Goal: Use online tool/utility: Utilize a website feature to perform a specific function

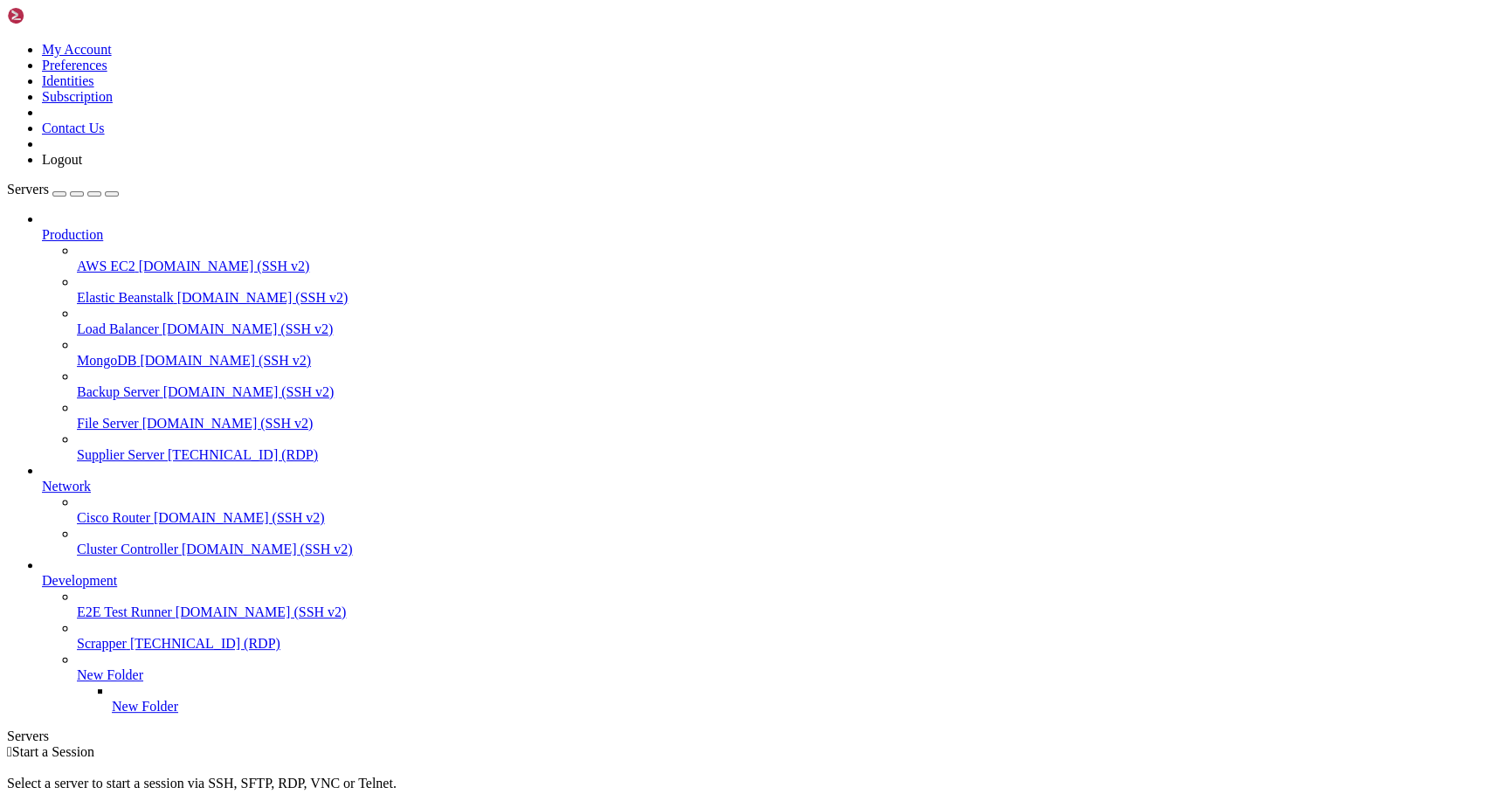
click at [100, 447] on span "Supplier Server" at bounding box center [120, 454] width 87 height 15
drag, startPoint x: 535, startPoint y: 983, endPoint x: 119, endPoint y: 978, distance: 416.0
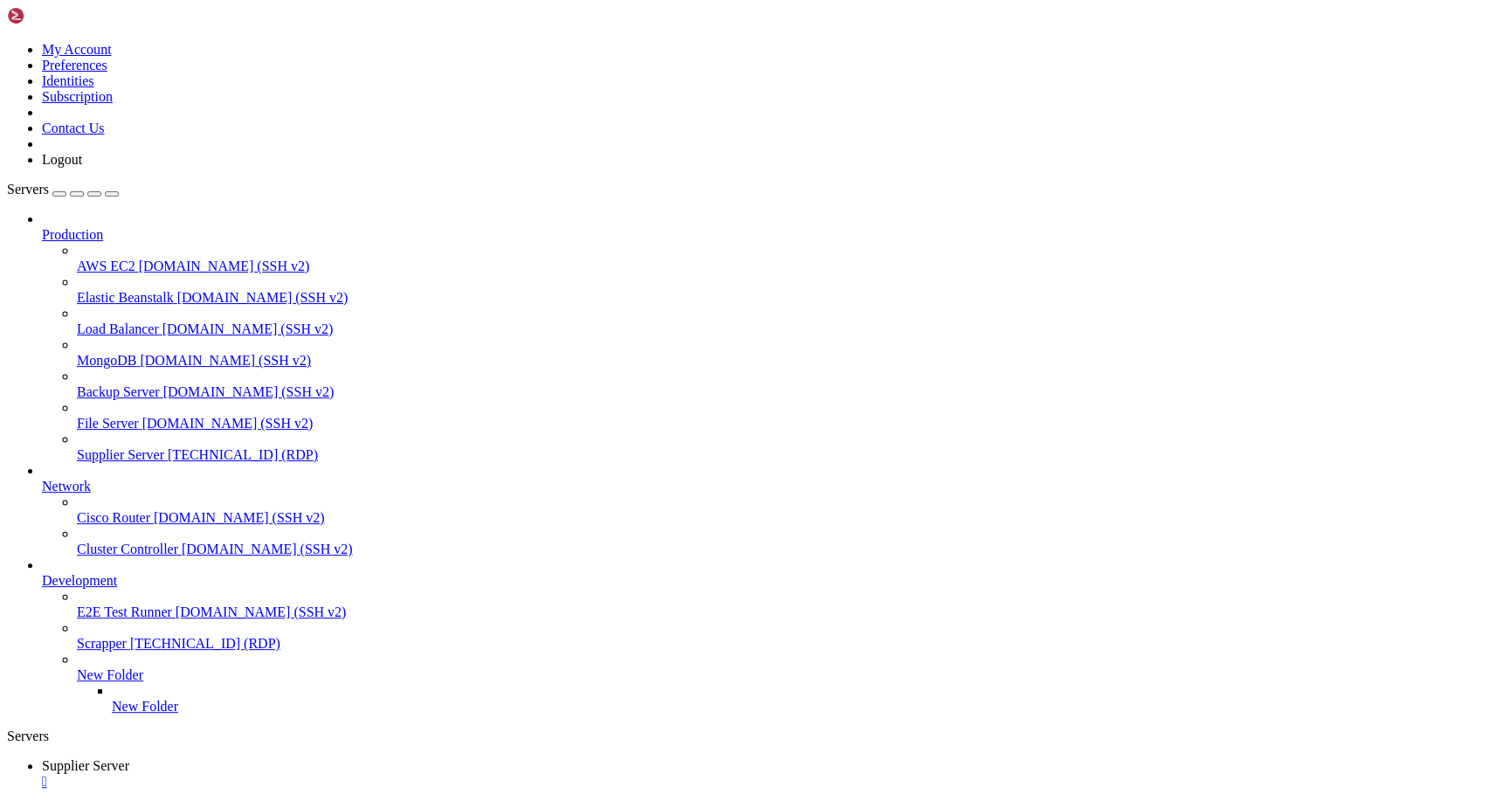
drag, startPoint x: 746, startPoint y: 1358, endPoint x: 713, endPoint y: 1358, distance: 33.0
click at [104, 447] on span "Supplier Server" at bounding box center [120, 454] width 87 height 15
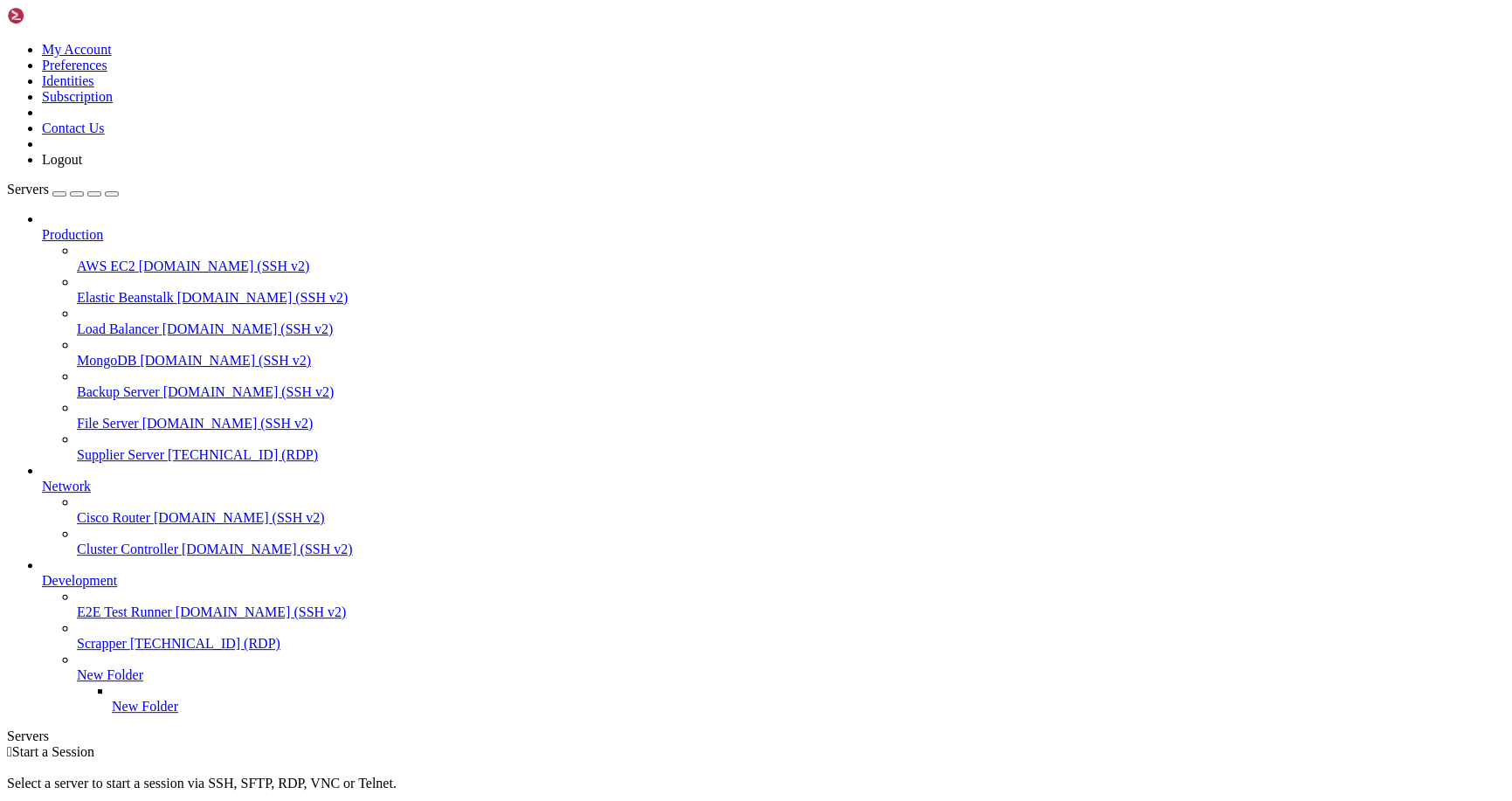
click at [104, 447] on span "Supplier Server" at bounding box center [120, 454] width 87 height 15
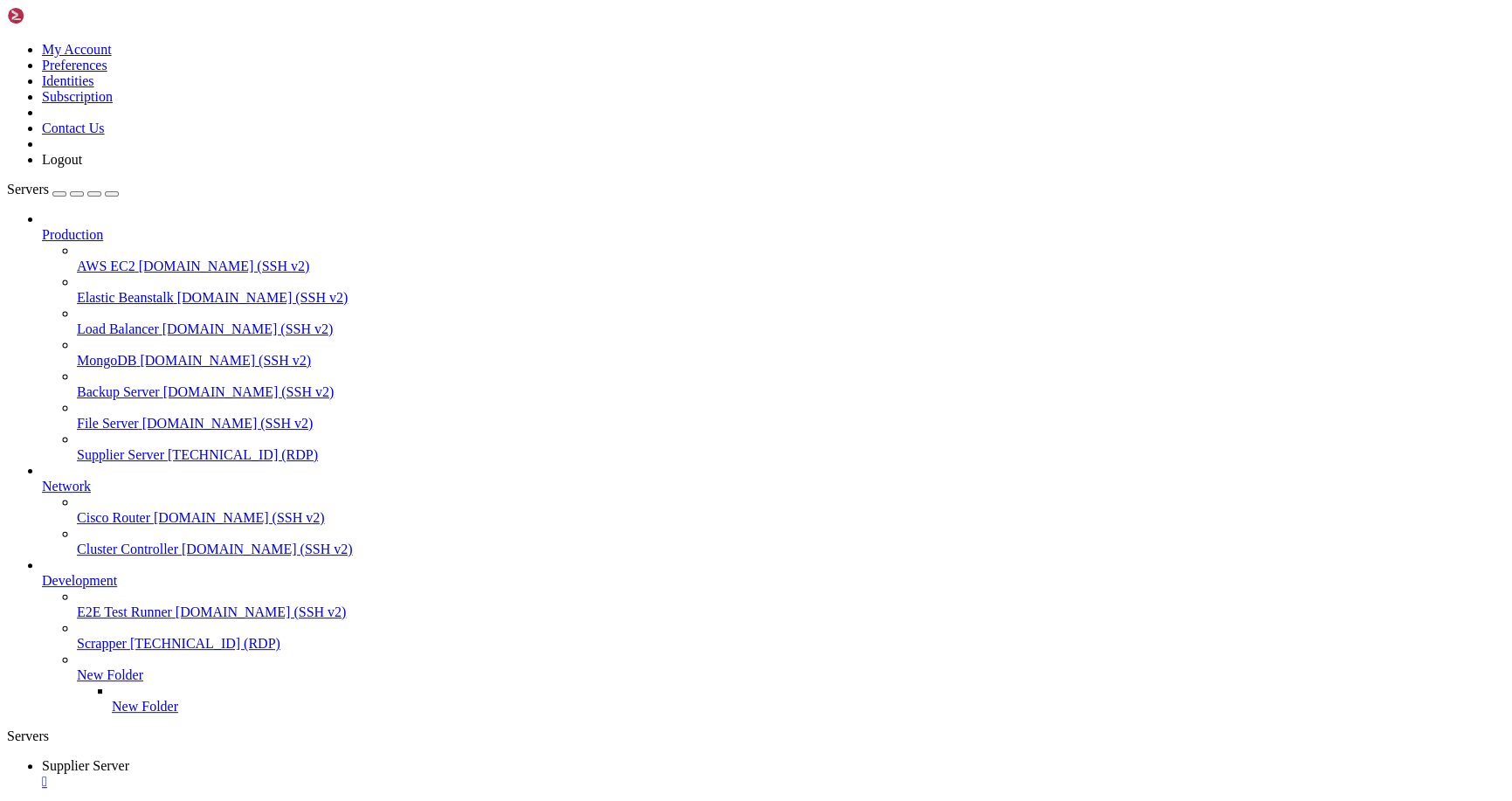
drag, startPoint x: 471, startPoint y: 1213, endPoint x: 376, endPoint y: 1221, distance: 95.3
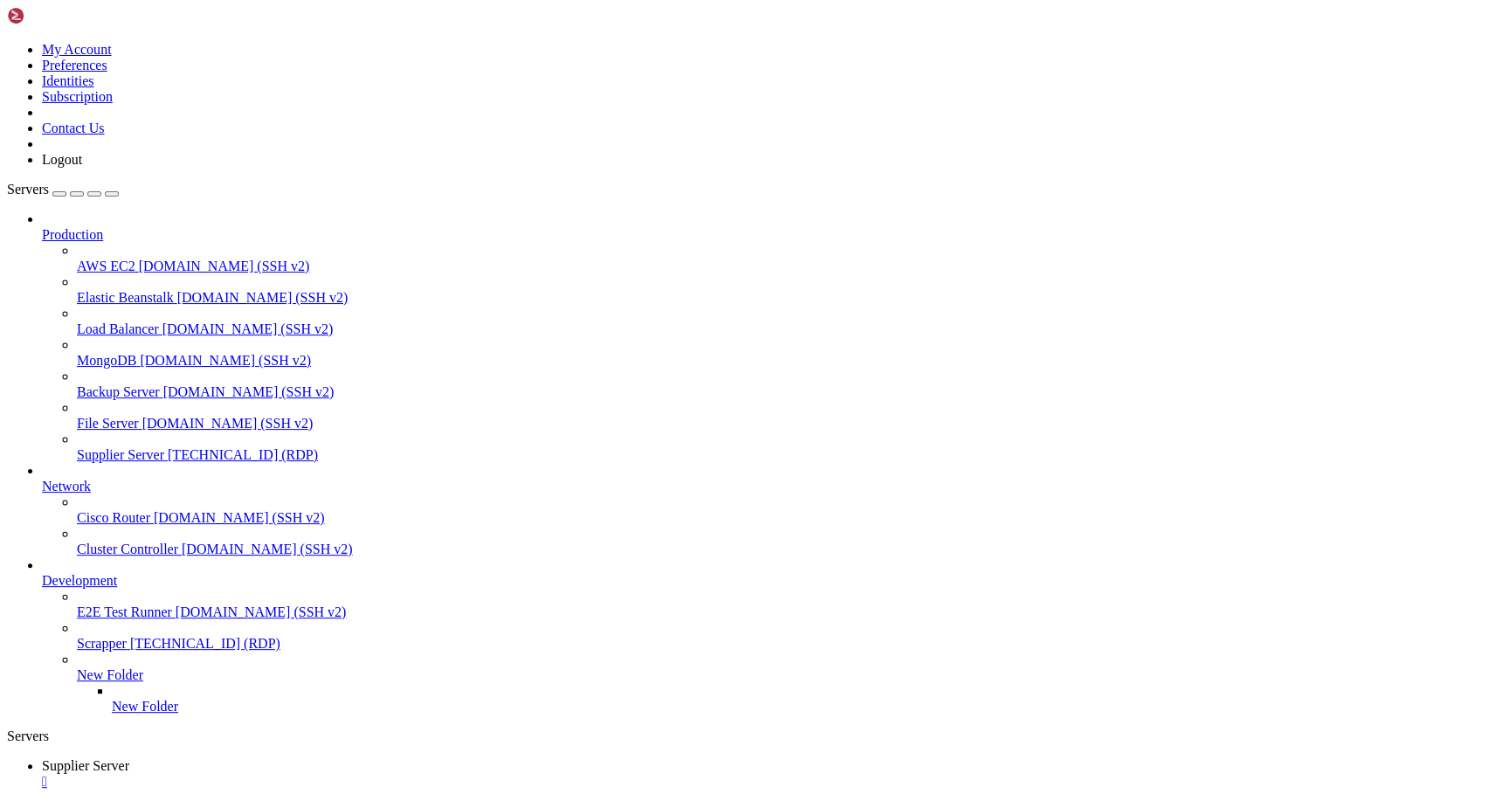
drag, startPoint x: 488, startPoint y: 1221, endPoint x: 387, endPoint y: 1210, distance: 101.6
drag, startPoint x: 392, startPoint y: 1301, endPoint x: 351, endPoint y: 1296, distance: 41.3
